Goal: Task Accomplishment & Management: Manage account settings

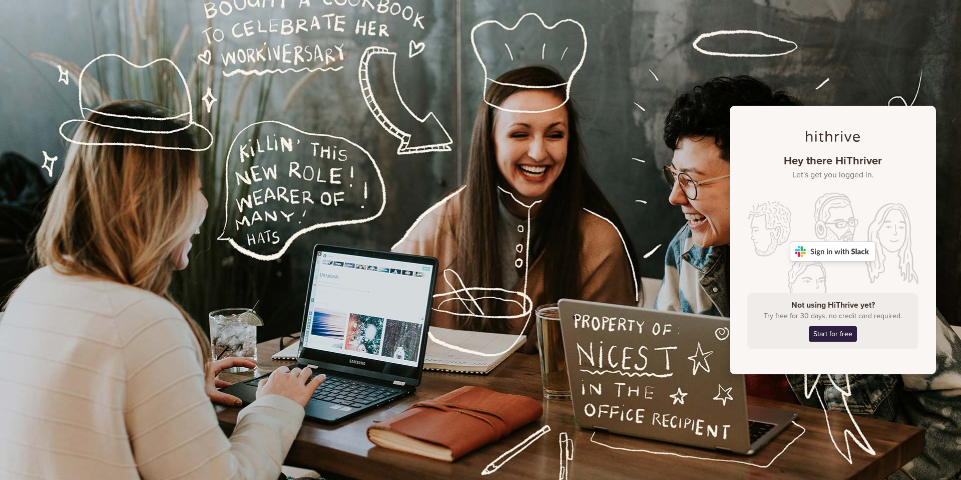
click at [843, 251] on img at bounding box center [833, 251] width 86 height 20
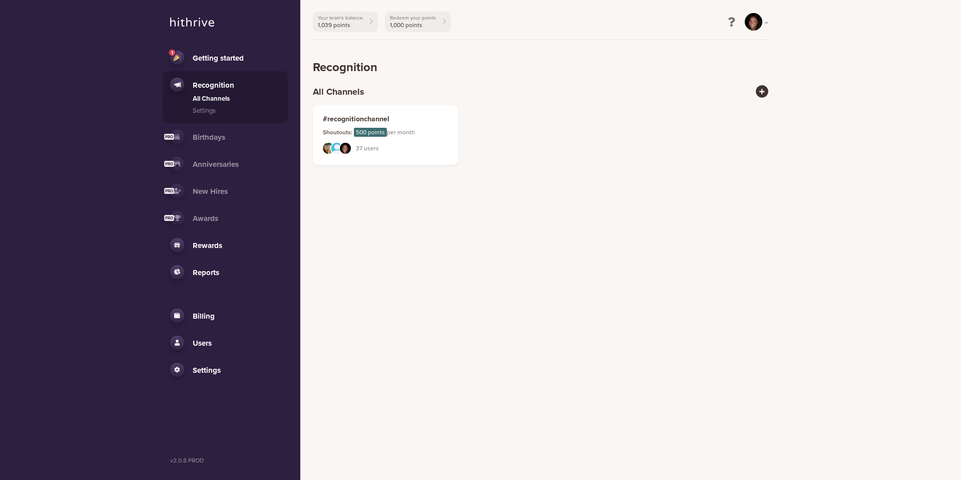
click at [770, 22] on div "Your team's balance 1,039 points Redeem your points 1,000 points AS Hey, [PERSO…" at bounding box center [540, 88] width 481 height 177
click at [768, 23] on link "AS" at bounding box center [757, 22] width 24 height 19
click at [805, 45] on div "1 Getting started Recognition All Channels Settings Birthdays Activity Settings…" at bounding box center [480, 88] width 961 height 177
click at [205, 340] on span "Users" at bounding box center [202, 342] width 19 height 9
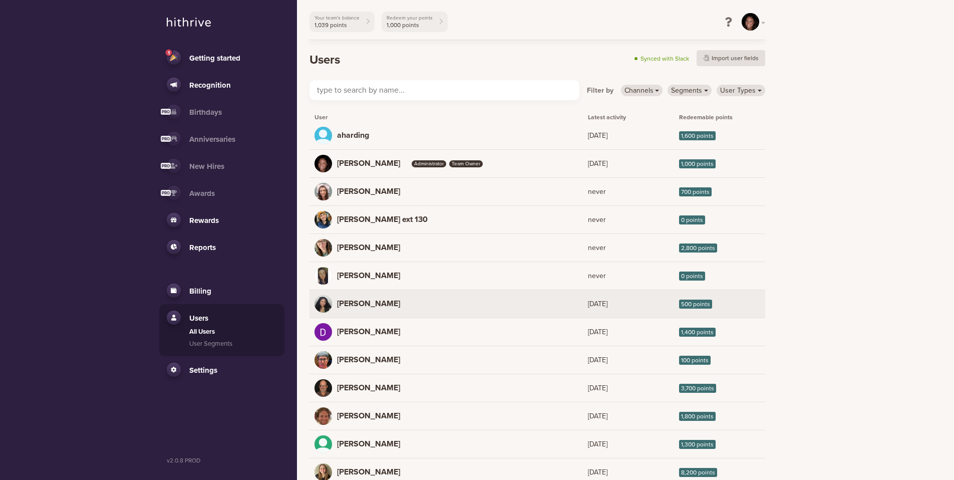
scroll to position [108, 0]
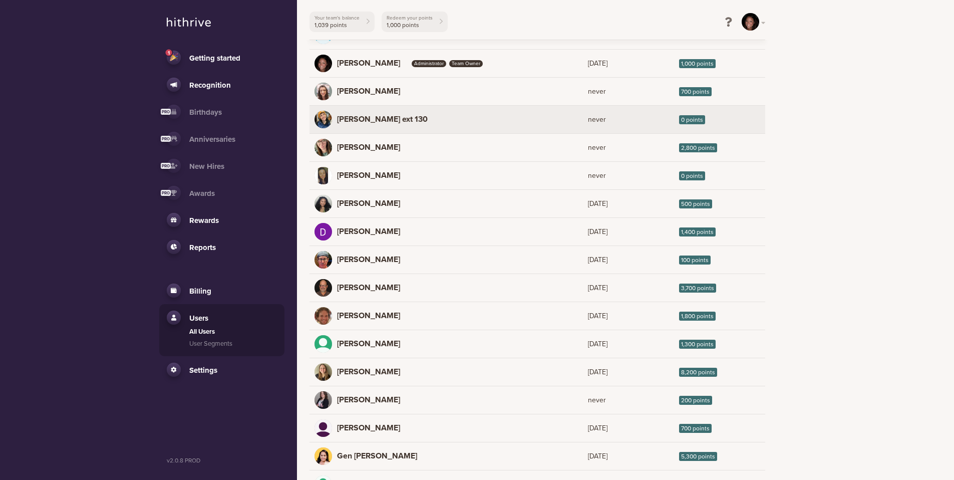
click at [697, 119] on span "0 points" at bounding box center [692, 119] width 26 height 9
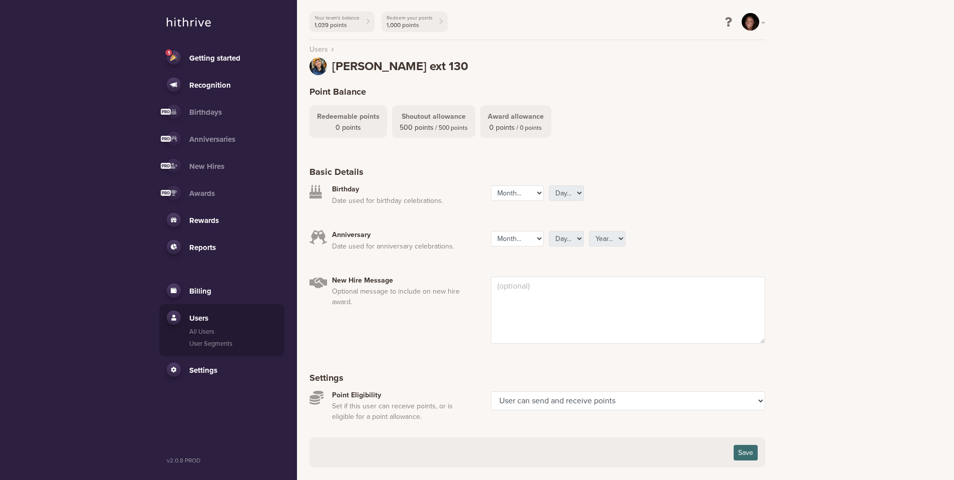
click at [512, 127] on span "0 points / 0 points" at bounding box center [516, 127] width 56 height 11
click at [669, 402] on select "User can send and receive points User can only send points User can only receiv…" at bounding box center [628, 400] width 274 height 19
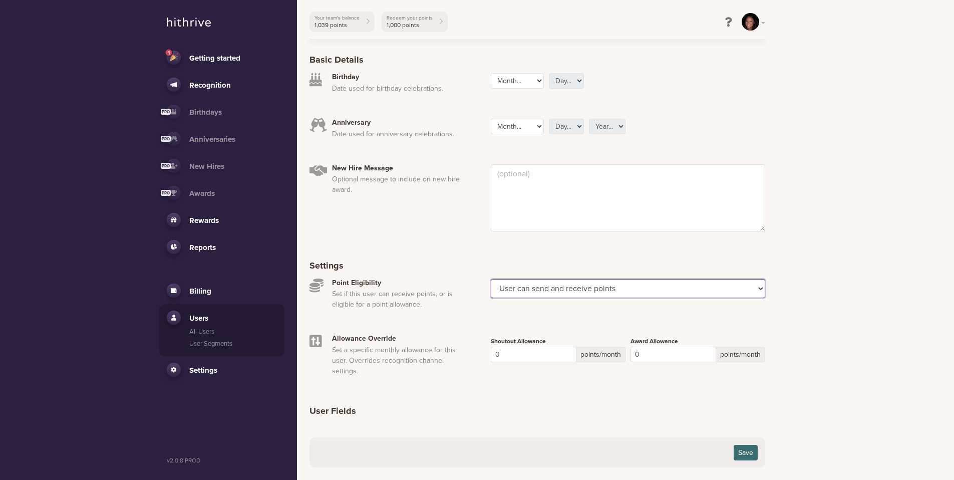
scroll to position [124, 0]
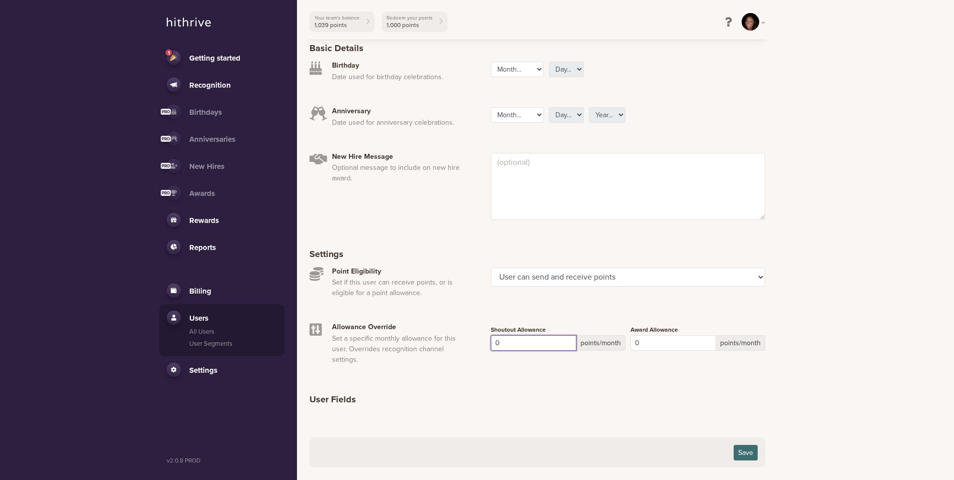
click at [521, 343] on input "0" at bounding box center [534, 343] width 86 height 16
type input "2000"
click at [743, 450] on button "Save" at bounding box center [745, 452] width 24 height 16
click at [199, 318] on span "Users" at bounding box center [198, 317] width 19 height 9
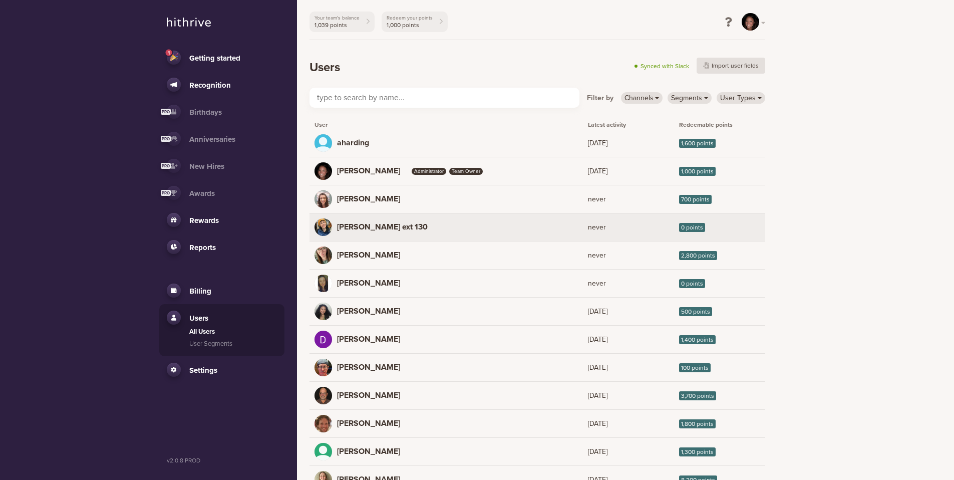
click at [449, 230] on link "AG [PERSON_NAME] ext 130 never 0 points" at bounding box center [537, 227] width 456 height 28
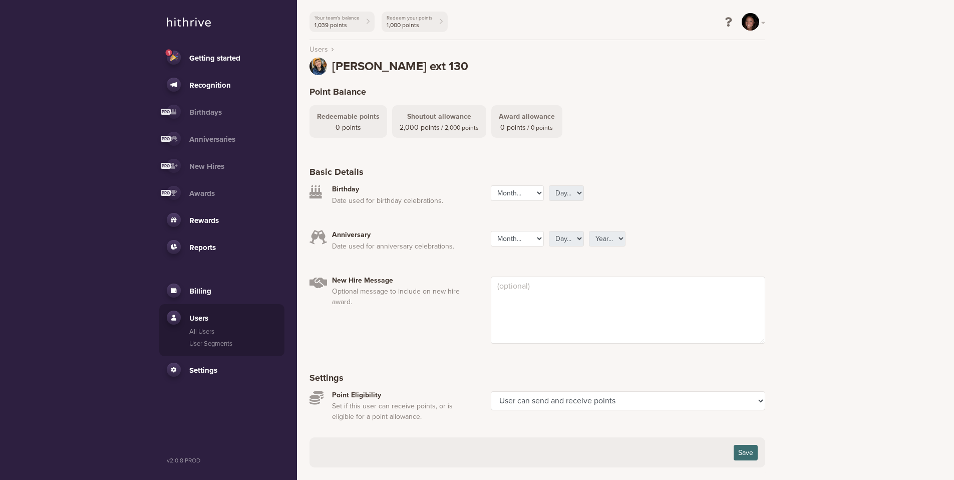
click at [202, 319] on span "Users" at bounding box center [198, 317] width 19 height 9
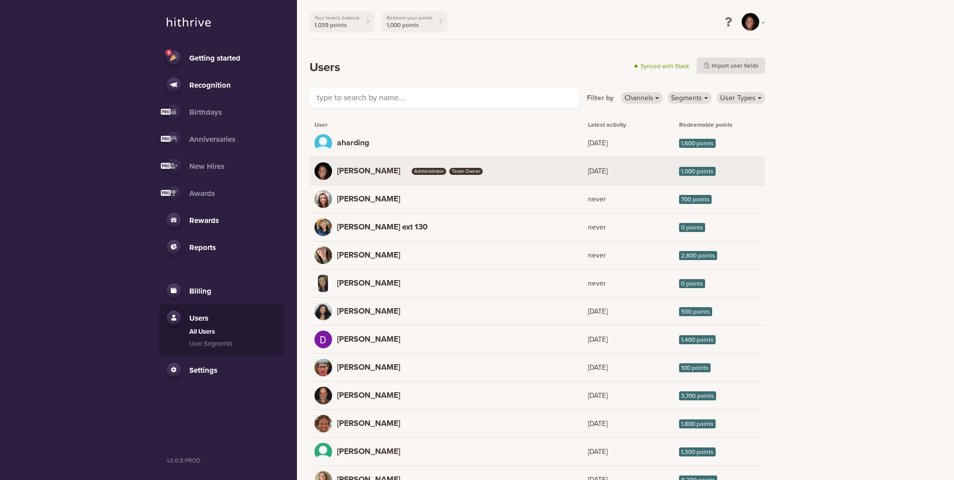
click at [529, 166] on link "AS [PERSON_NAME] Administrator Team Owner [DATE] 1,000 points" at bounding box center [537, 171] width 456 height 28
